Goal: Transaction & Acquisition: Obtain resource

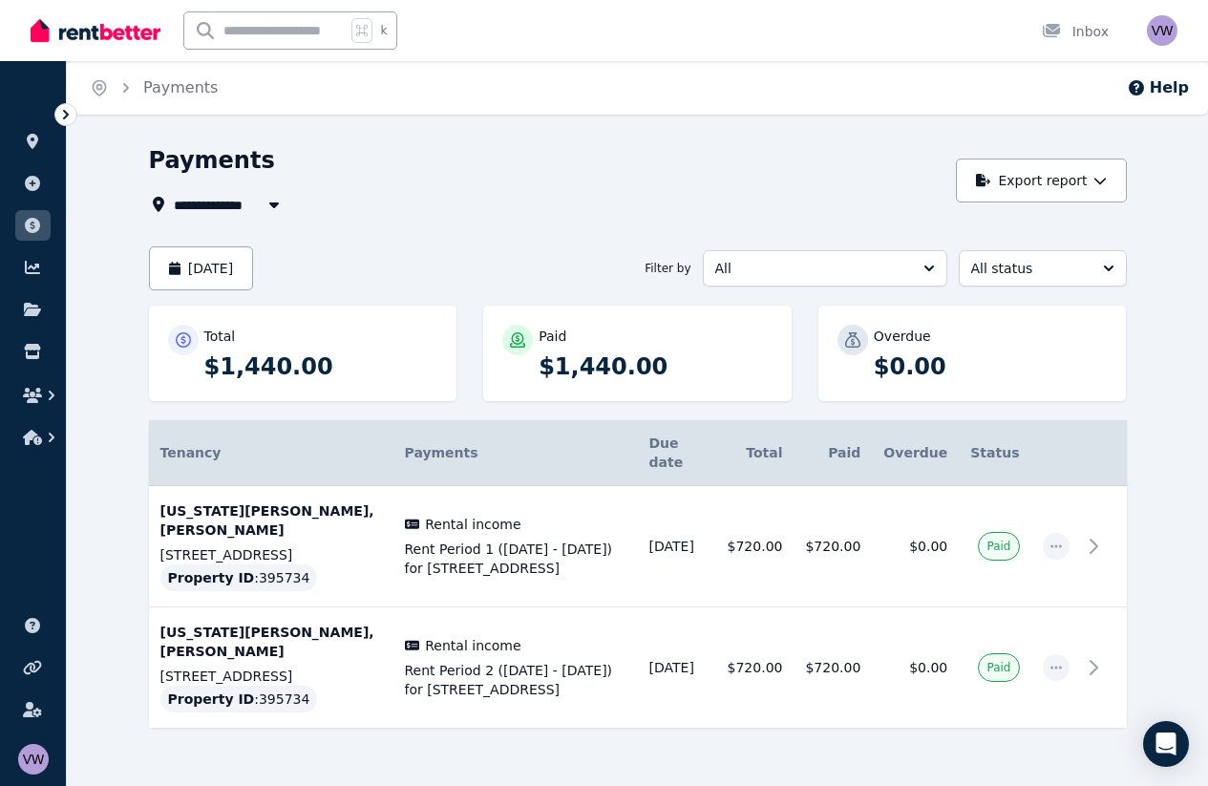
scroll to position [11, 0]
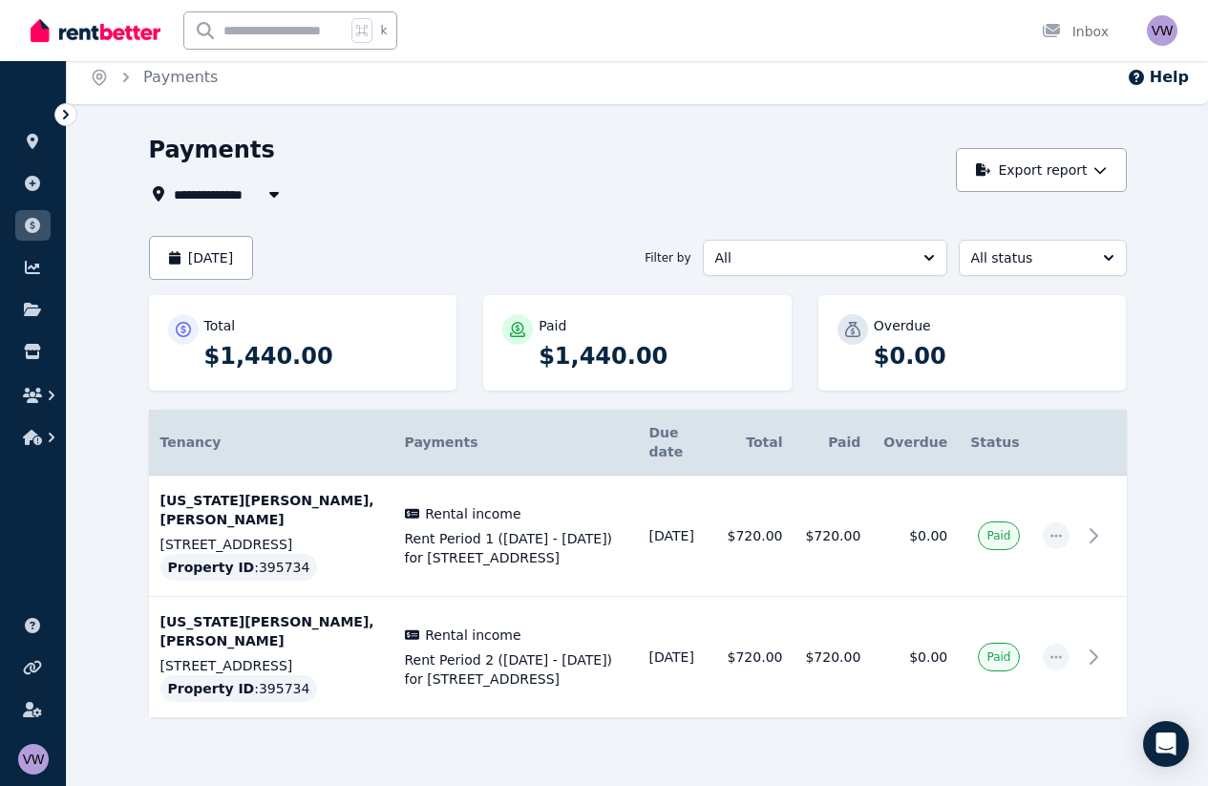
click at [117, 496] on div "**********" at bounding box center [637, 477] width 1141 height 685
click at [39, 445] on button "button" at bounding box center [32, 437] width 35 height 34
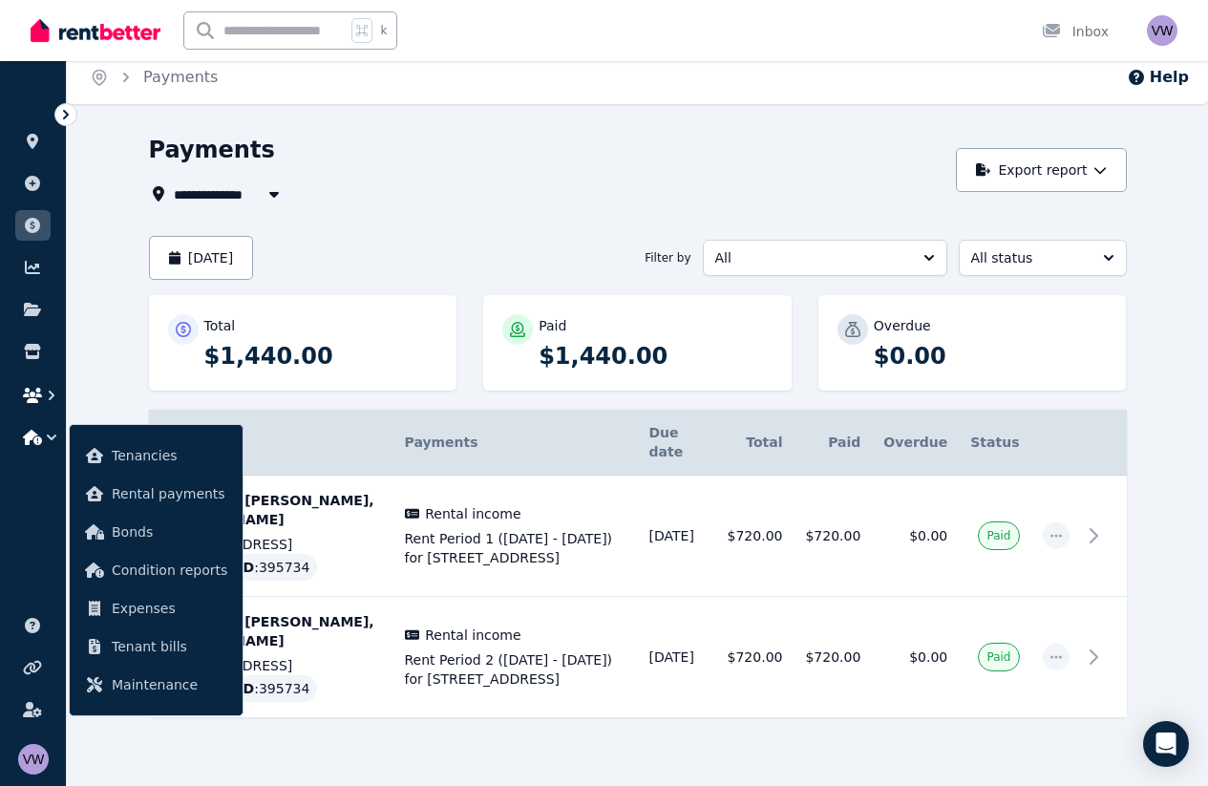
click at [35, 398] on icon "button" at bounding box center [32, 395] width 19 height 15
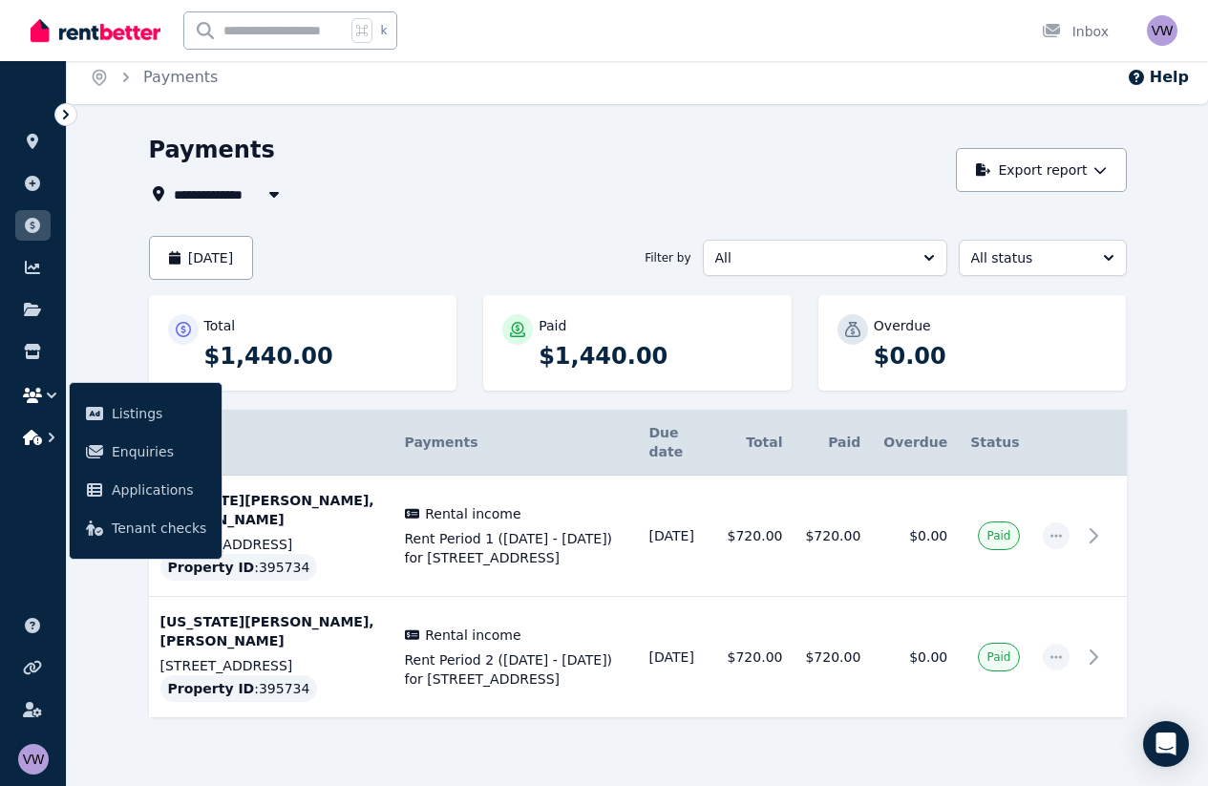
click at [38, 444] on icon "button" at bounding box center [32, 437] width 19 height 15
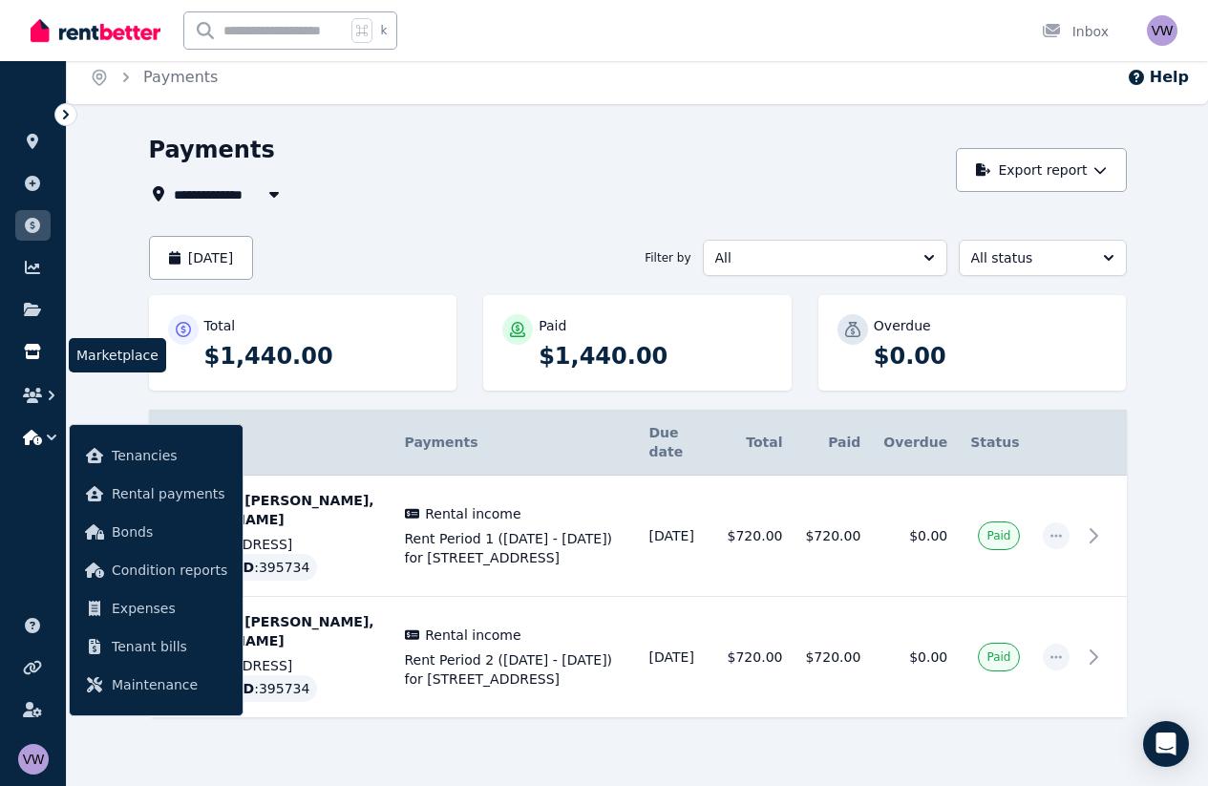
click at [34, 354] on icon at bounding box center [32, 351] width 19 height 15
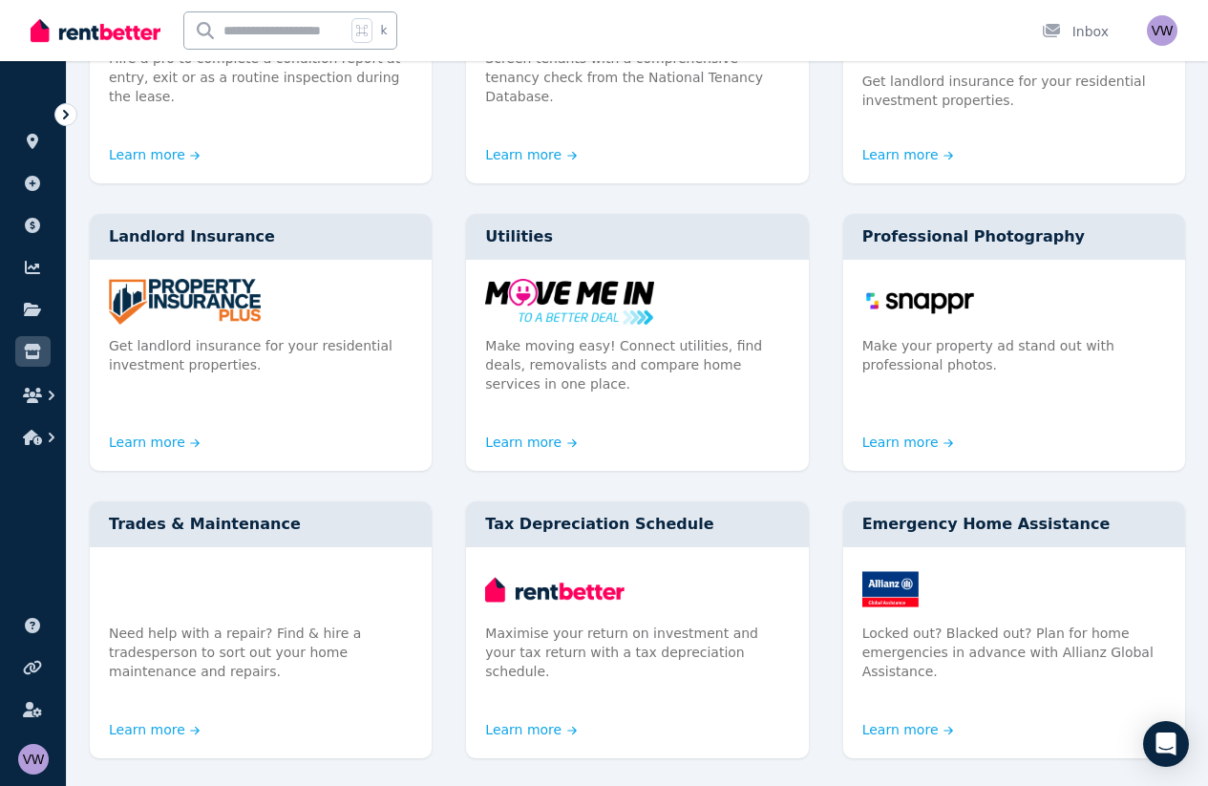
scroll to position [371, 0]
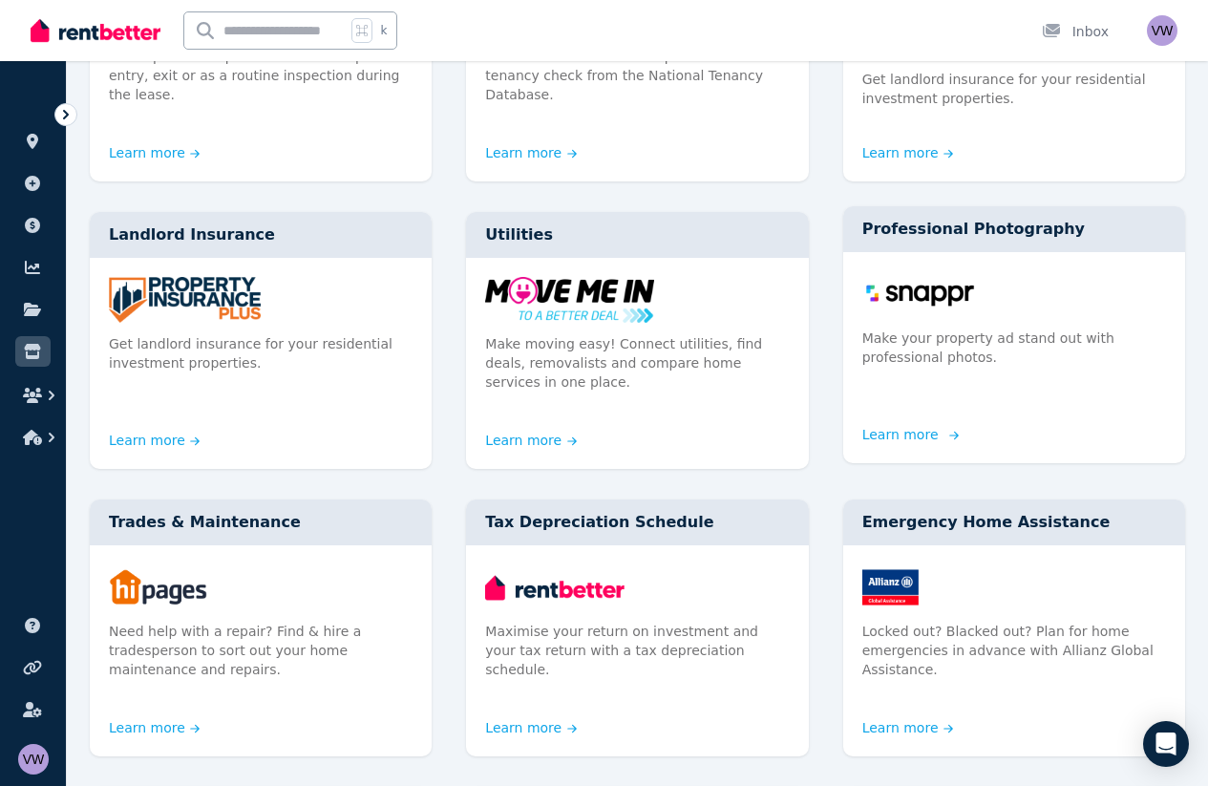
click at [913, 425] on link "Learn more" at bounding box center [908, 434] width 92 height 19
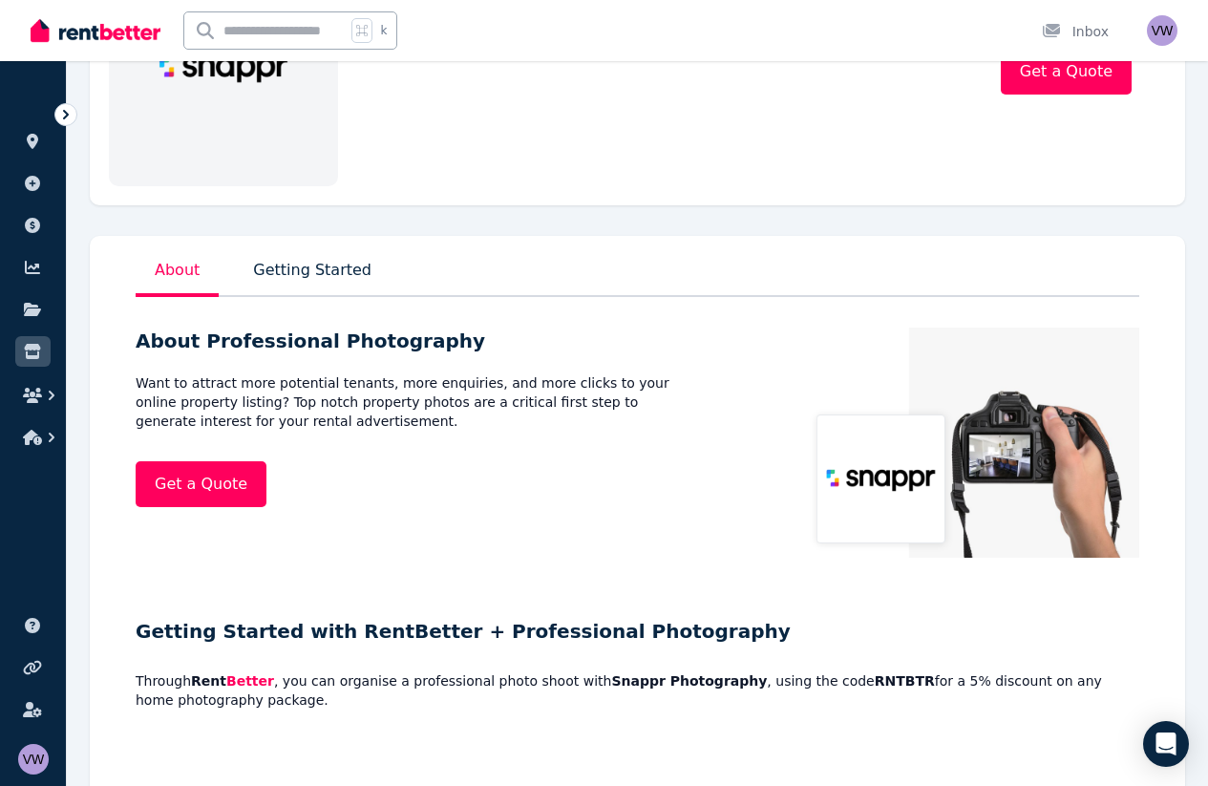
scroll to position [372, 0]
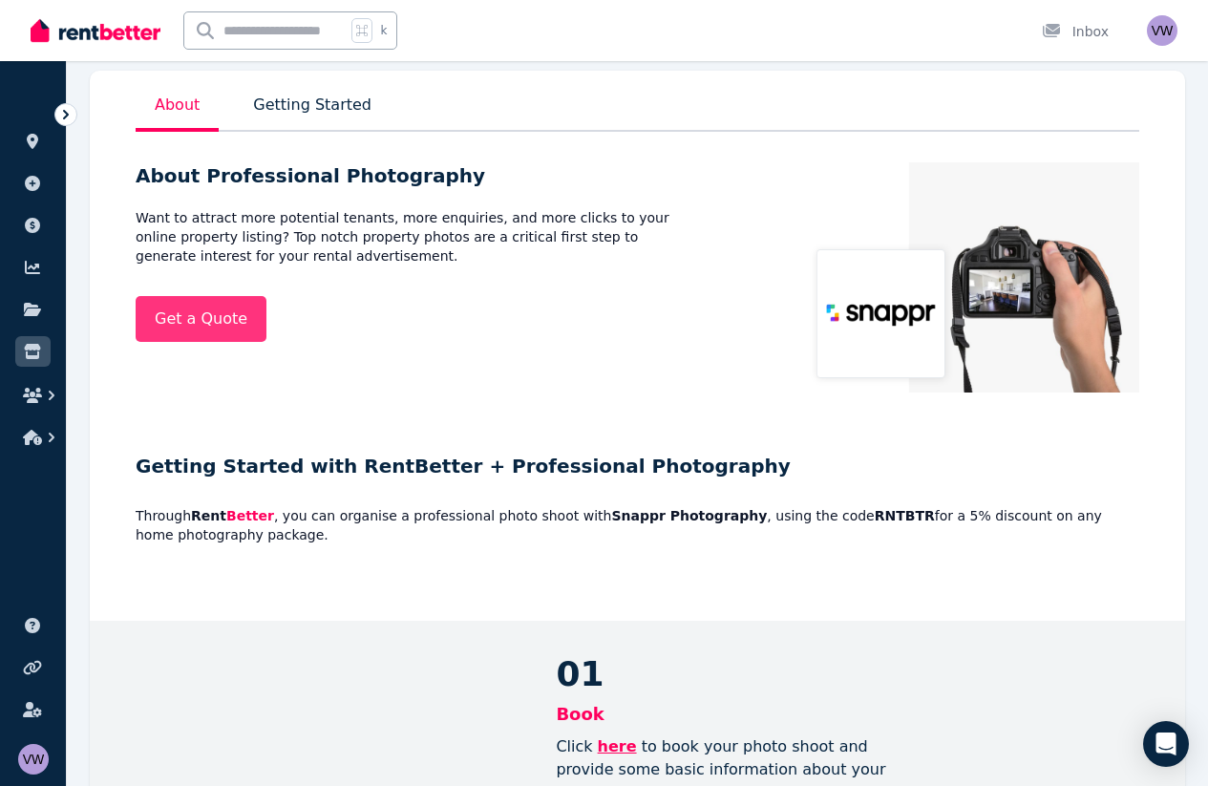
click at [188, 341] on link "Get a Quote" at bounding box center [201, 319] width 131 height 46
click at [453, 409] on div "About Getting Started About Professional Photography Want to attract more poten…" at bounding box center [637, 252] width 1095 height 363
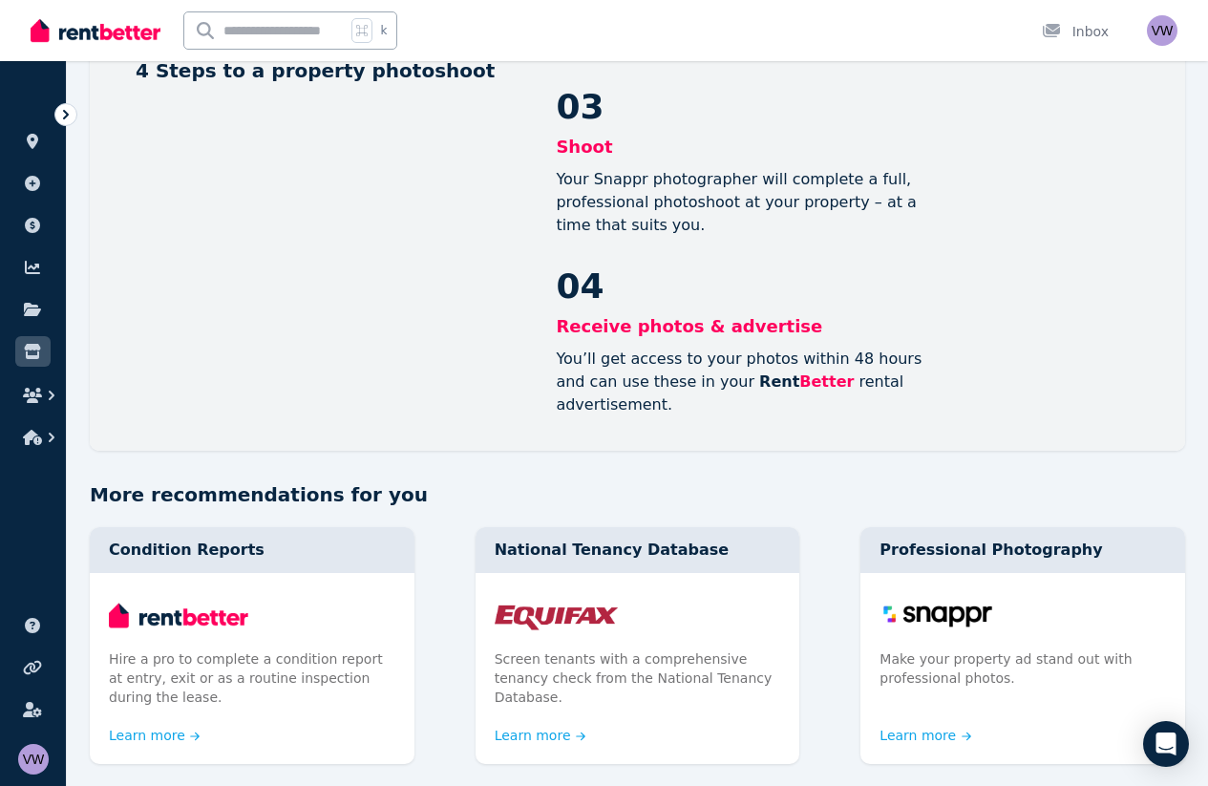
scroll to position [1545, 0]
